Goal: Information Seeking & Learning: Check status

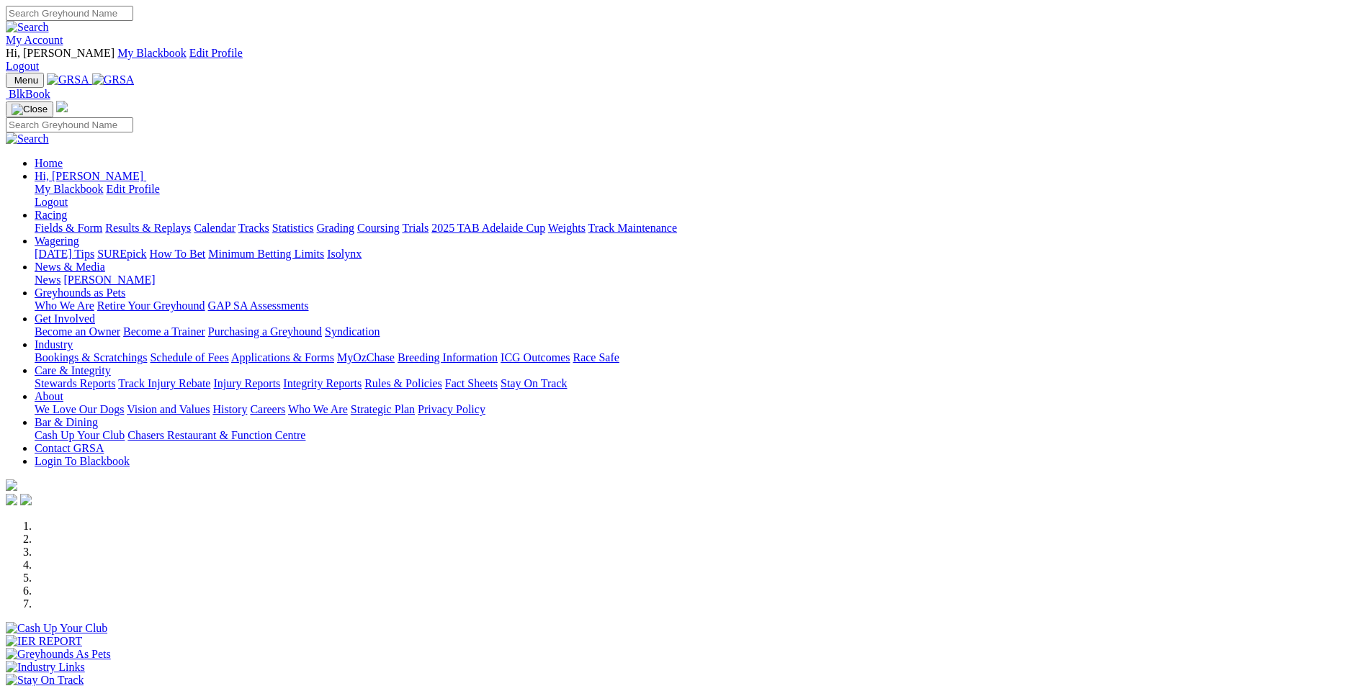
click at [191, 222] on link "Results & Replays" at bounding box center [148, 228] width 86 height 12
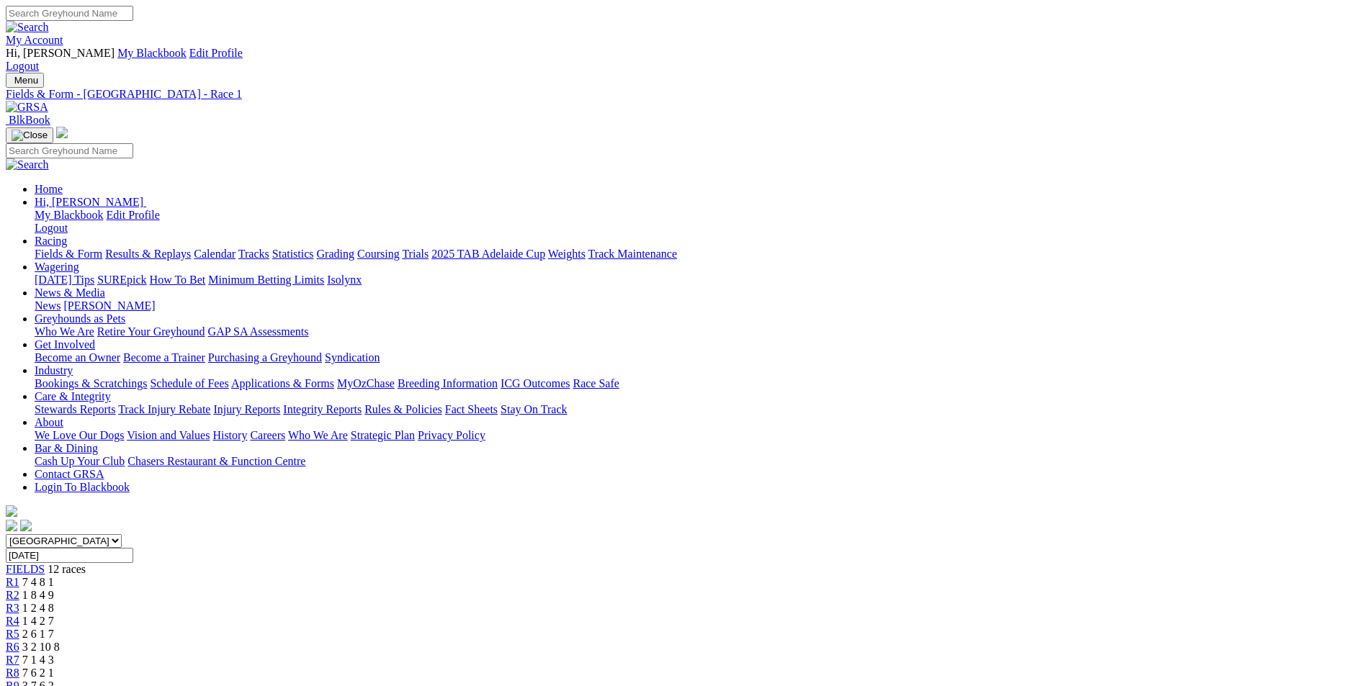
click at [260, 563] on div "FIELDS 12 races" at bounding box center [686, 569] width 1361 height 13
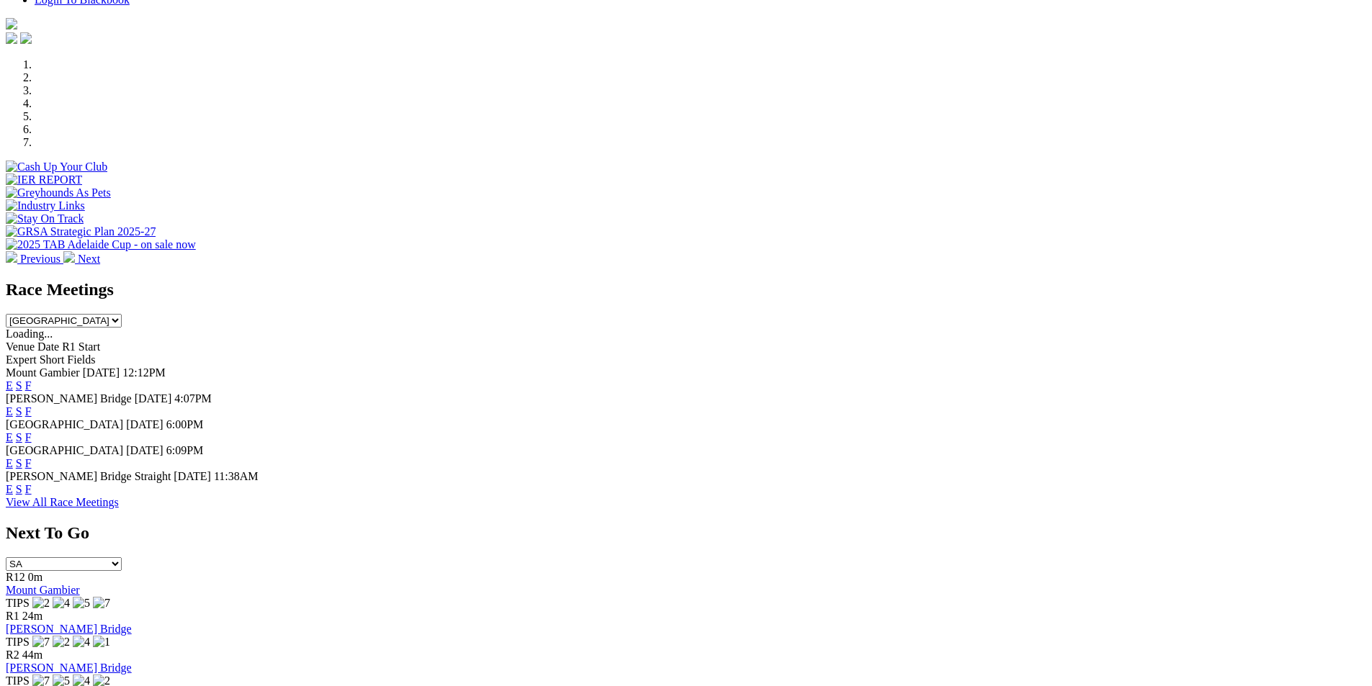
scroll to position [473, 0]
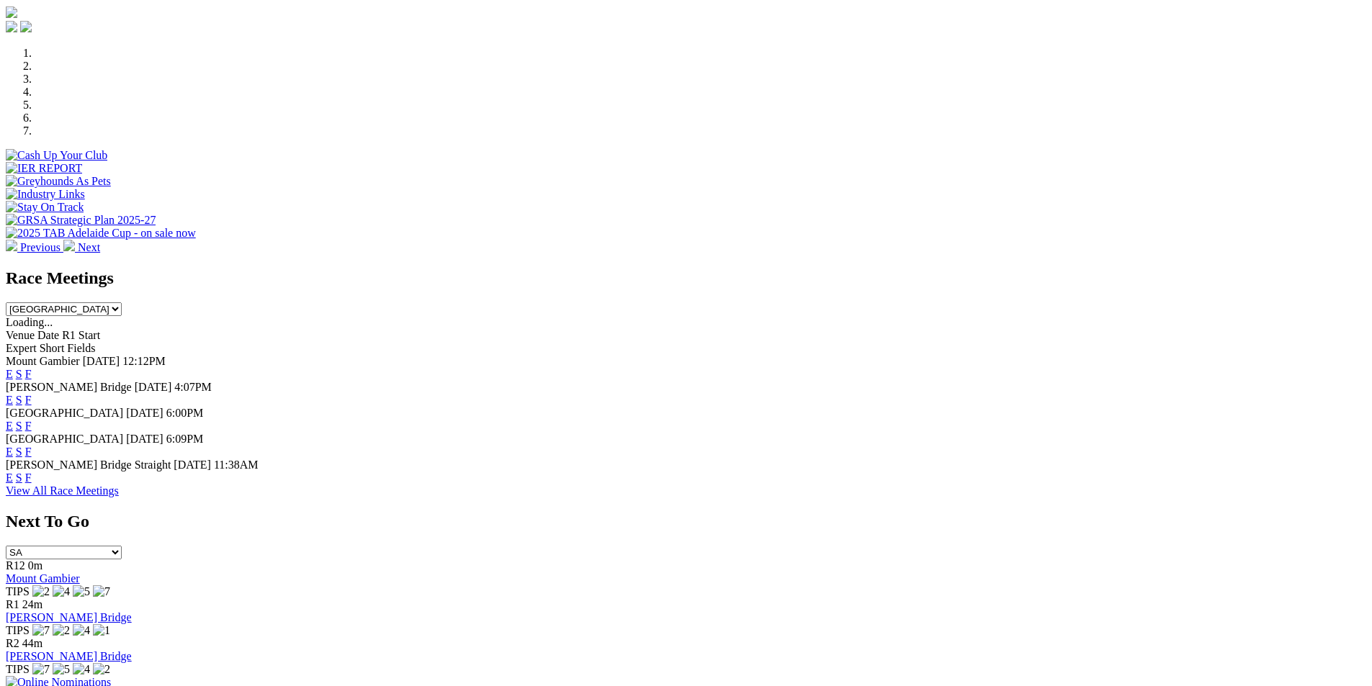
click at [32, 420] on link "F" at bounding box center [28, 426] width 6 height 12
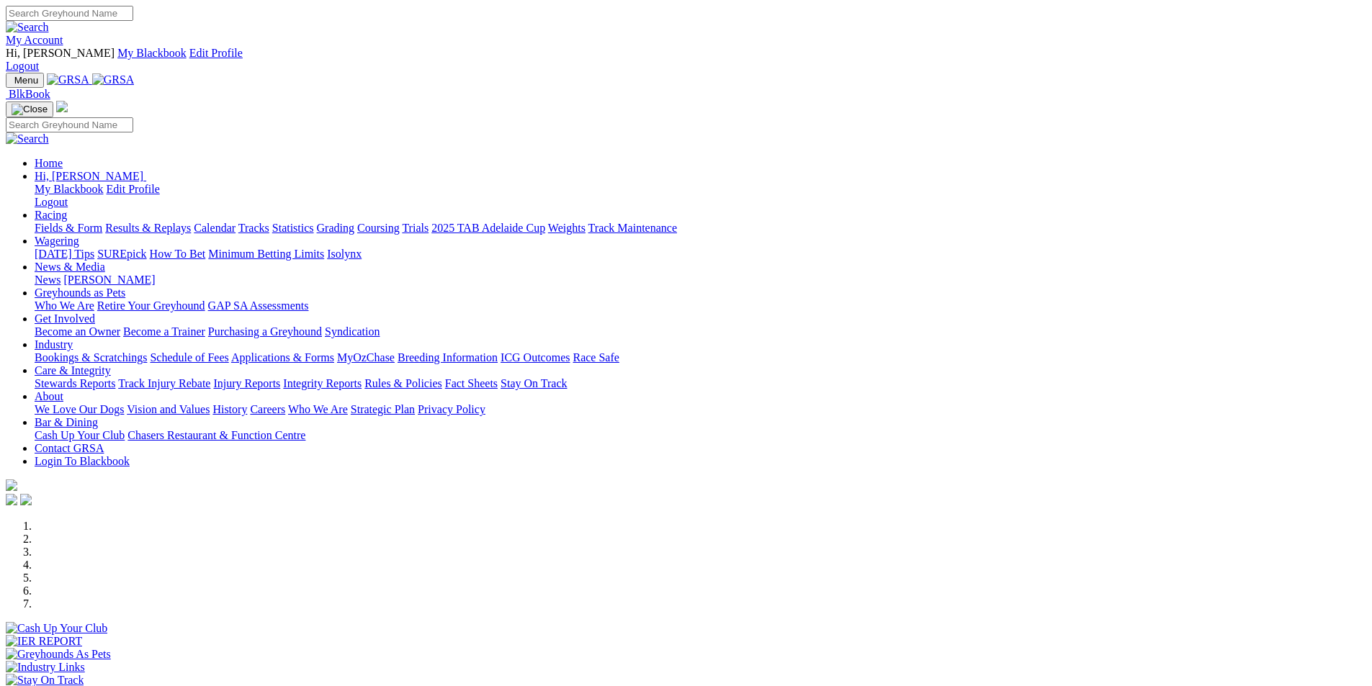
click at [400, 222] on link "Coursing" at bounding box center [378, 228] width 42 height 12
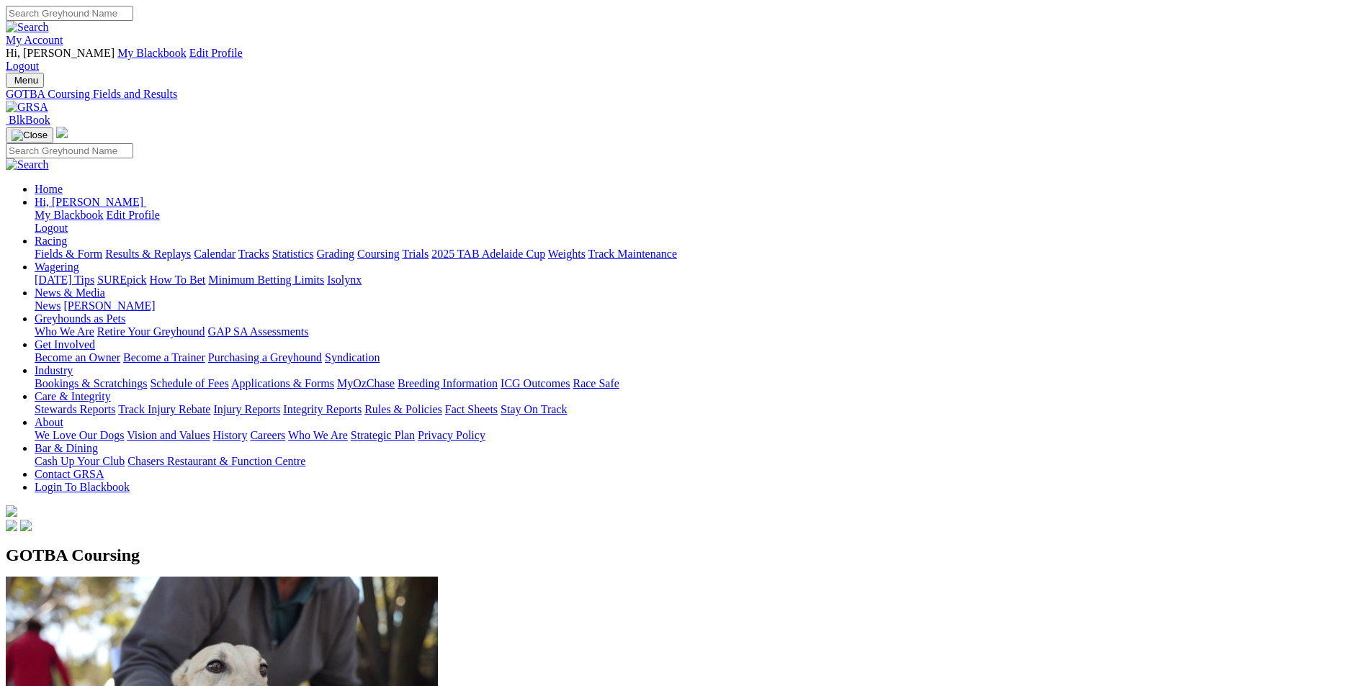
click at [48, 101] on img at bounding box center [27, 107] width 42 height 13
